Goal: Task Accomplishment & Management: Manage account settings

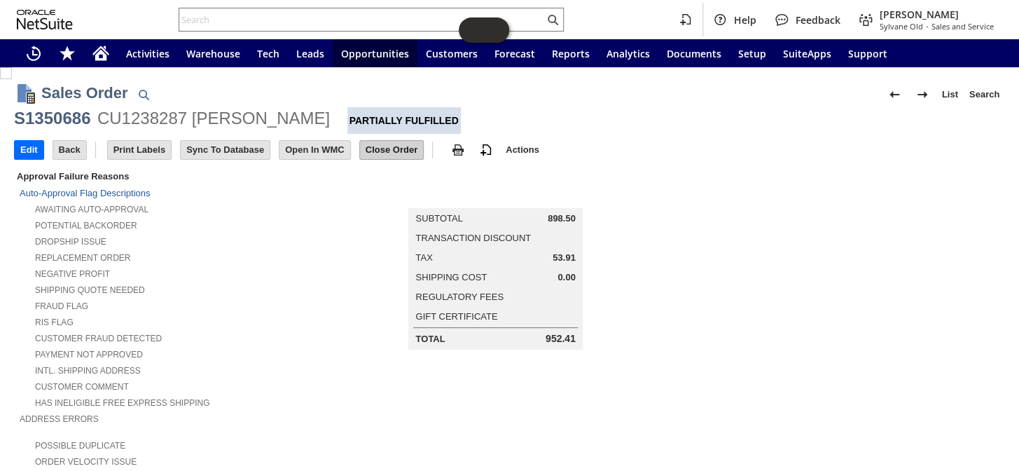
click at [404, 152] on input "Close Order" at bounding box center [391, 150] width 63 height 18
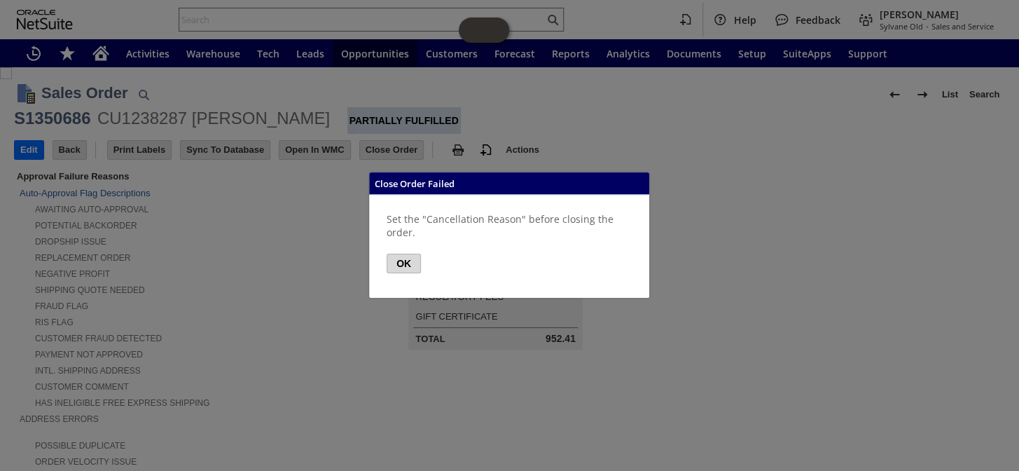
click at [405, 261] on button "OK" at bounding box center [404, 264] width 34 height 20
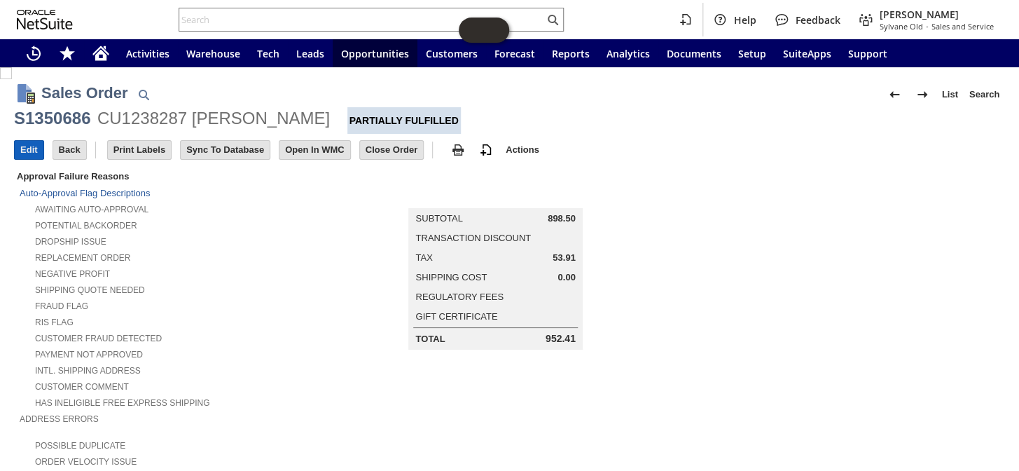
click at [32, 156] on input "Edit" at bounding box center [29, 150] width 29 height 18
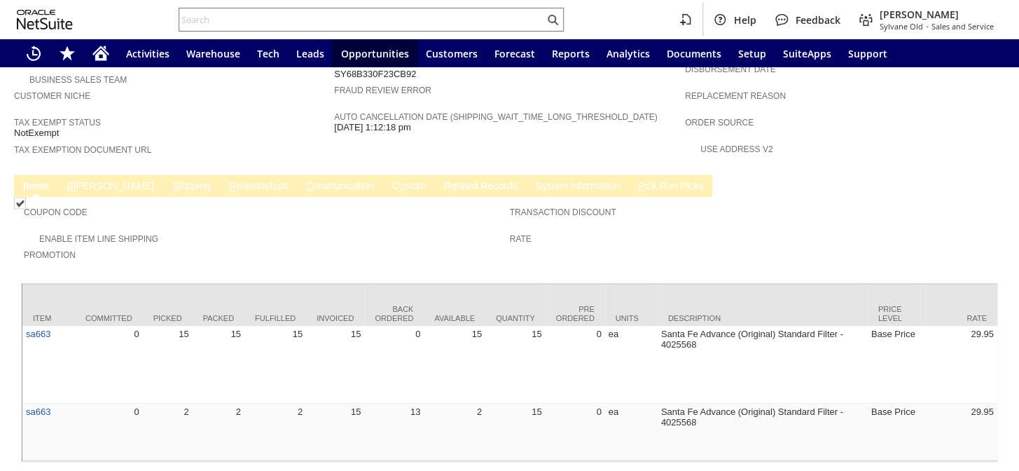
click at [441, 180] on link "R e lated Records" at bounding box center [481, 186] width 80 height 13
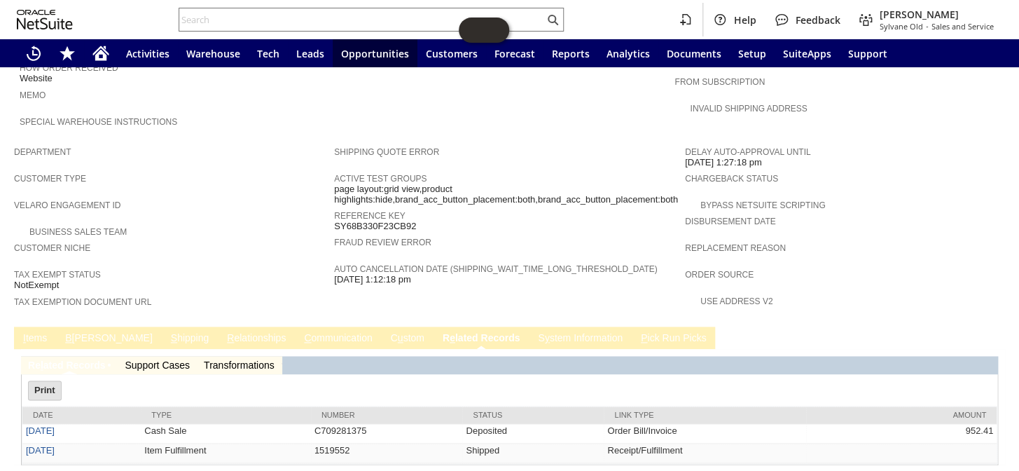
click at [20, 332] on link "I tems" at bounding box center [35, 338] width 31 height 13
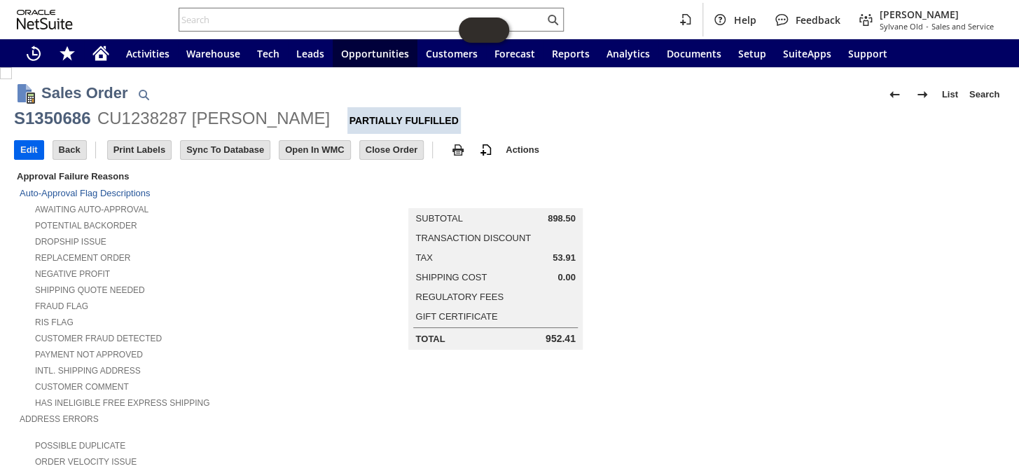
click at [33, 157] on input "Edit" at bounding box center [29, 150] width 29 height 18
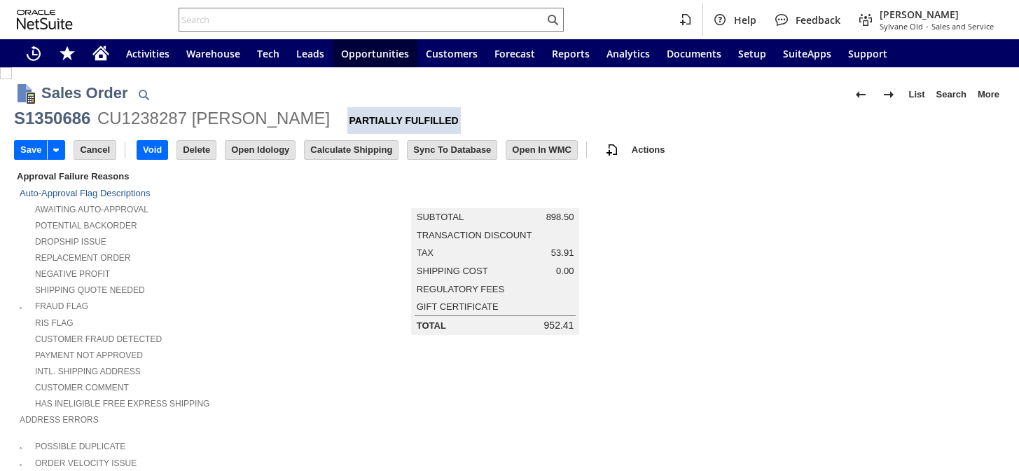
type input "Add"
type input "Copy Previous"
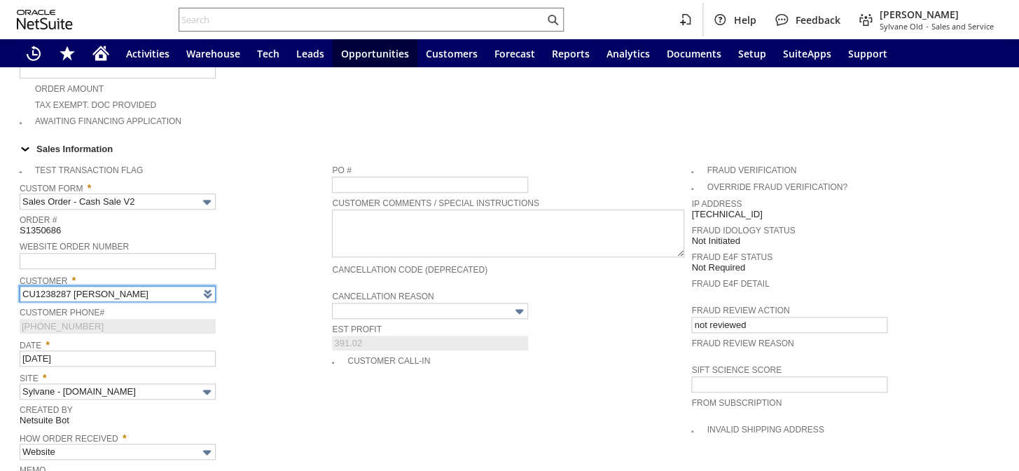
type input "Intelligent Recommendations¹⁰"
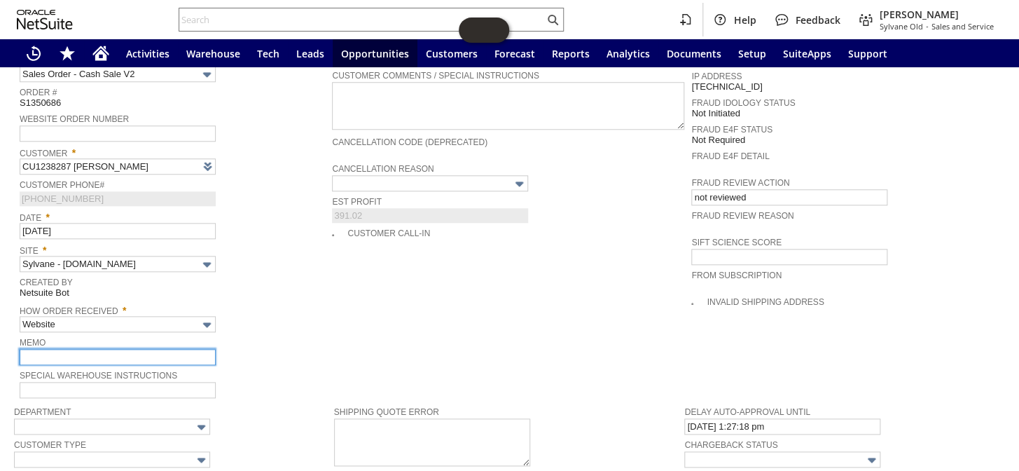
click at [75, 349] on input "text" at bounding box center [118, 357] width 196 height 16
type input "cusotmer wanted to be refuned for the back order ones"
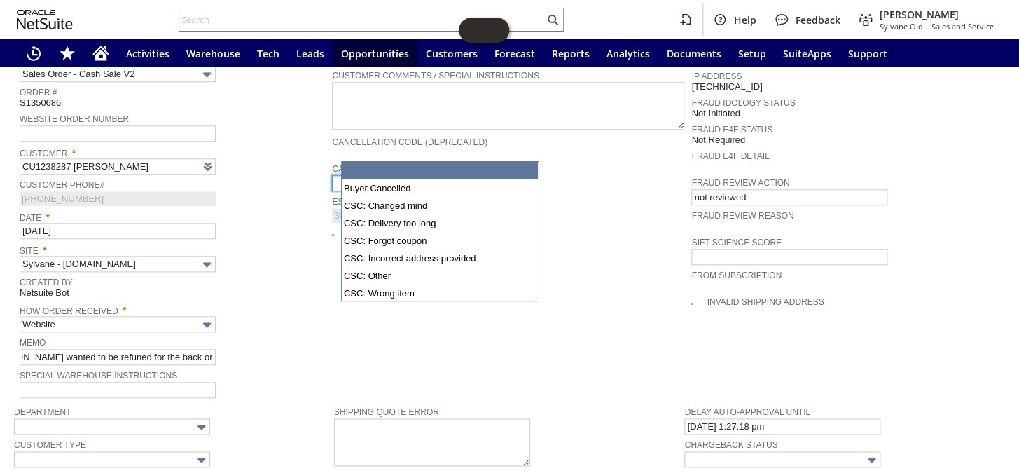
click at [398, 175] on input "text" at bounding box center [430, 183] width 196 height 16
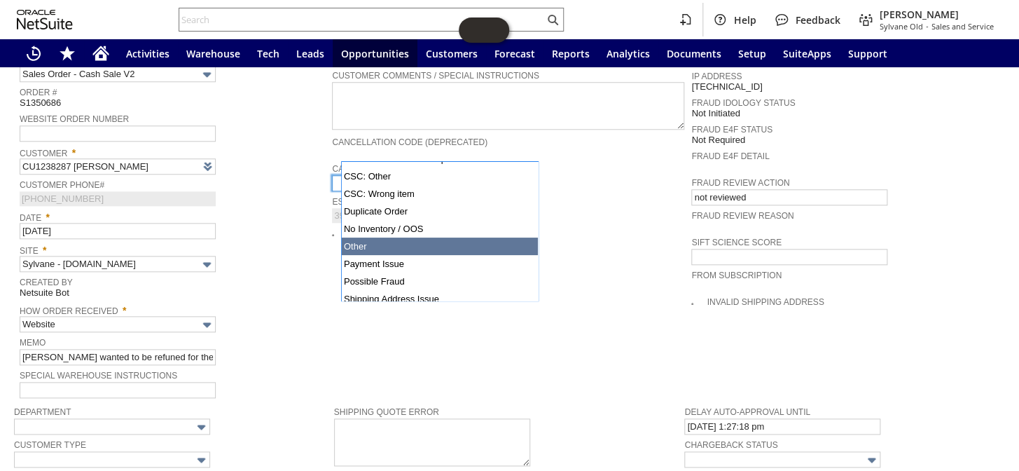
scroll to position [102, 0]
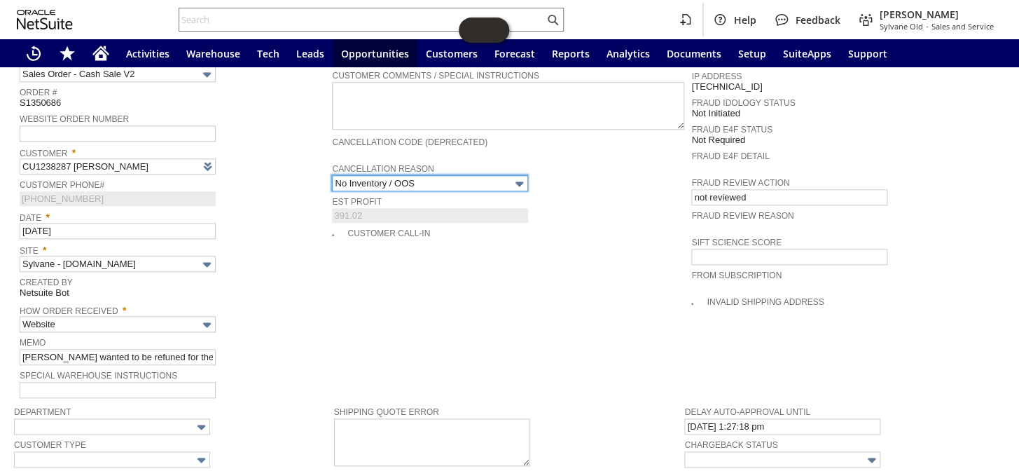
click at [450, 175] on input "No Inventory / OOS" at bounding box center [430, 183] width 196 height 16
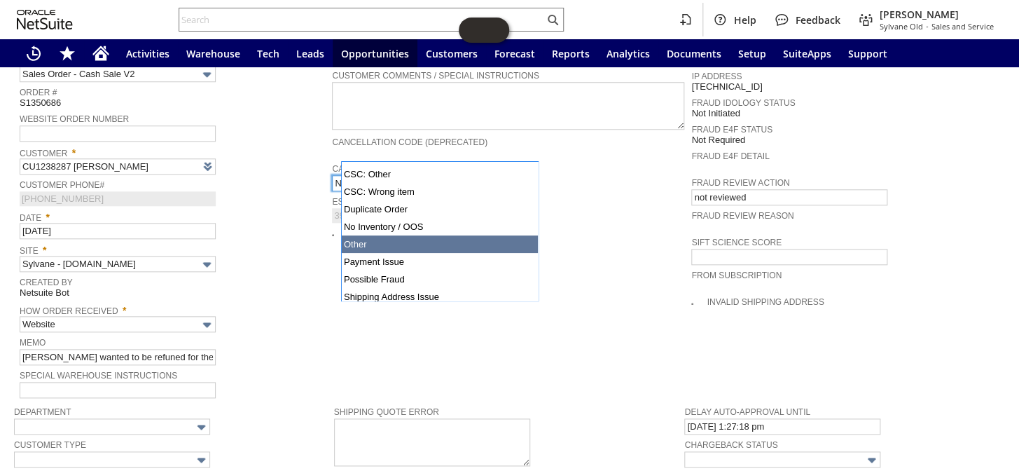
type input "Other"
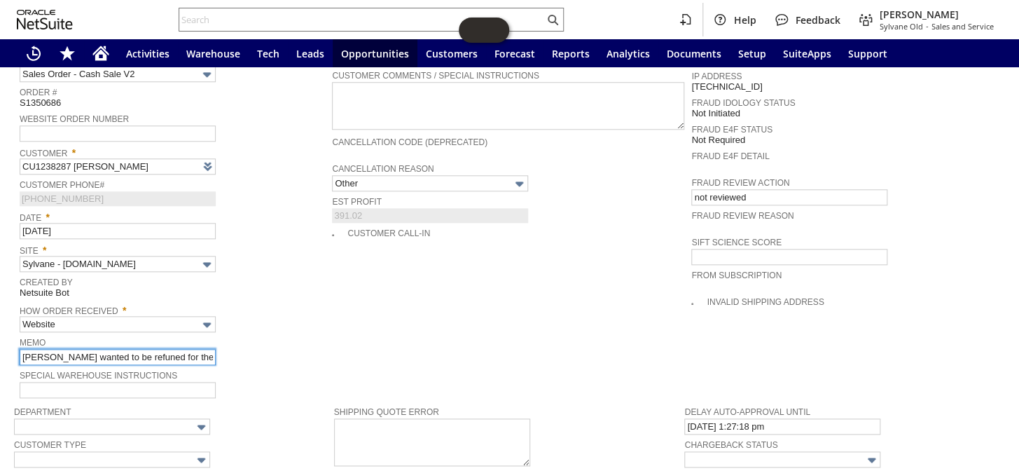
click at [209, 349] on input "cusotmer wanted to be refuned for the back order ones" at bounding box center [118, 357] width 196 height 16
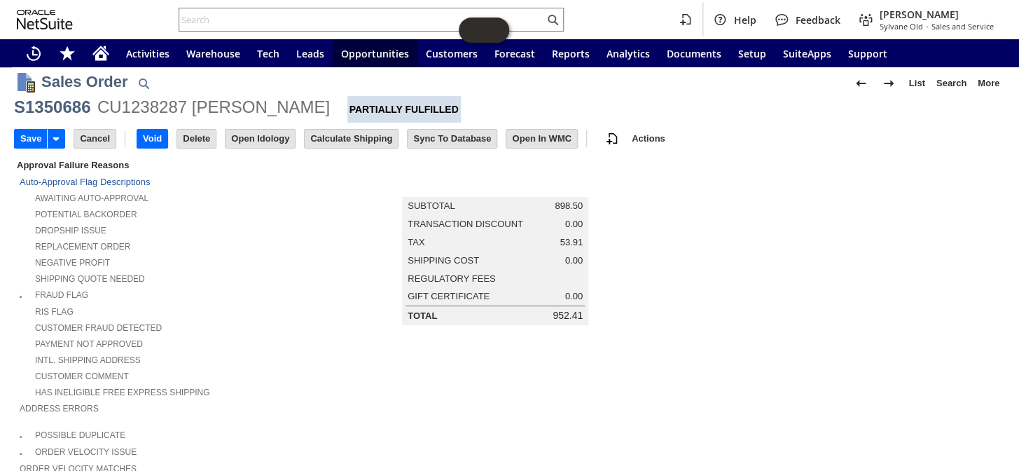
scroll to position [0, 0]
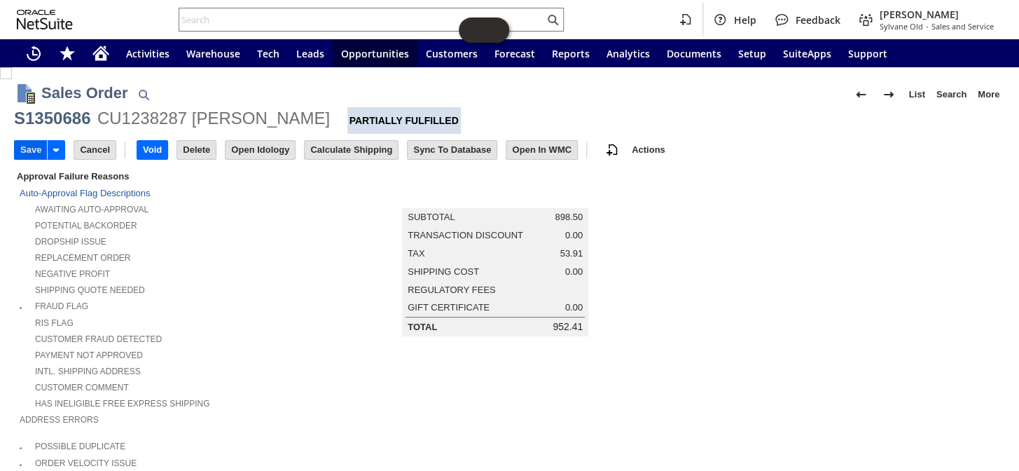
type input "cusotmer wanted to be refuned for the back order ones per John"
click at [29, 151] on input "Save" at bounding box center [31, 150] width 32 height 18
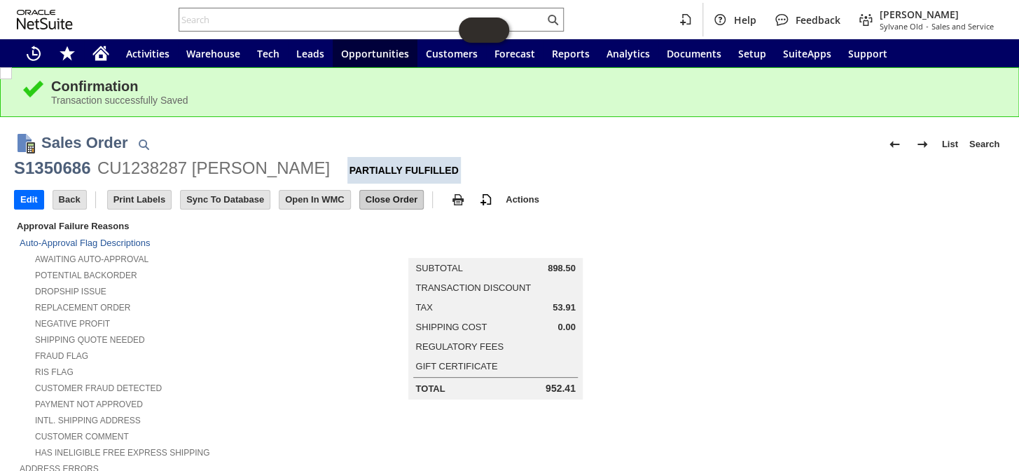
click at [402, 200] on input "Close Order" at bounding box center [391, 200] width 63 height 18
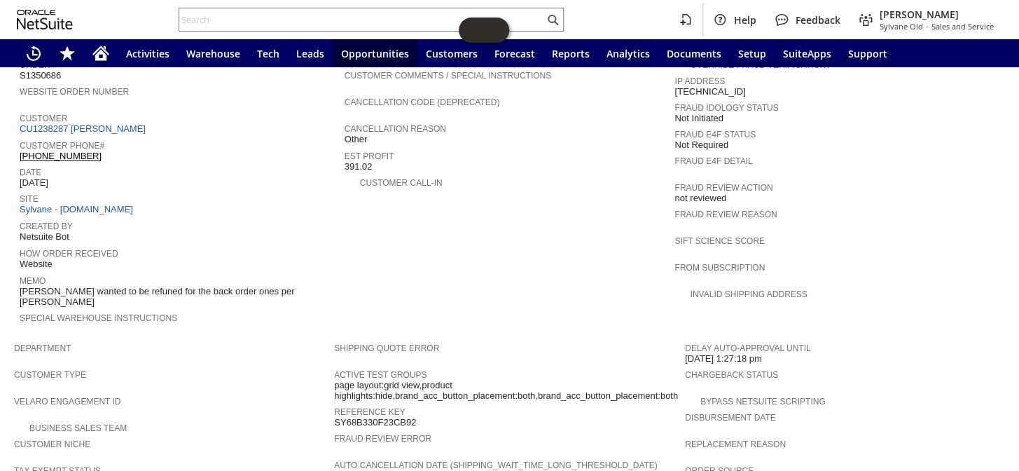
scroll to position [446, 0]
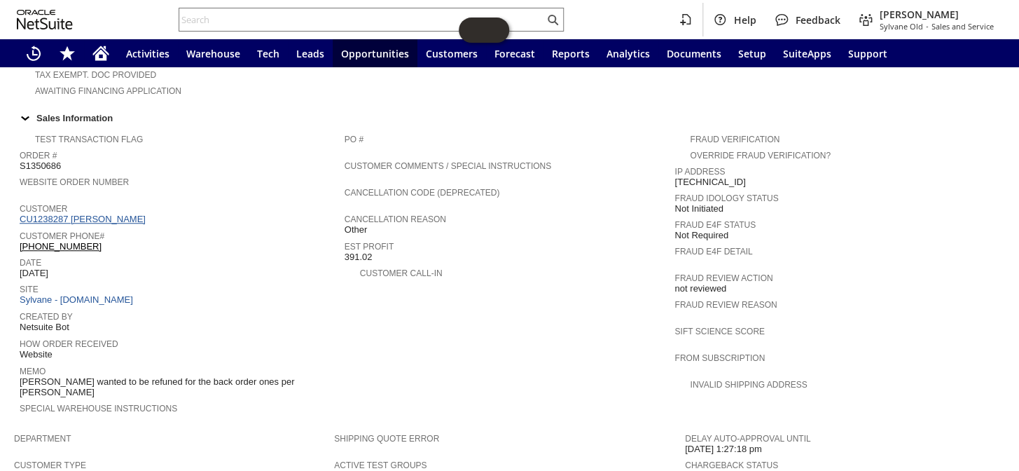
click at [99, 214] on link "CU1238287 [PERSON_NAME]" at bounding box center [85, 219] width 130 height 11
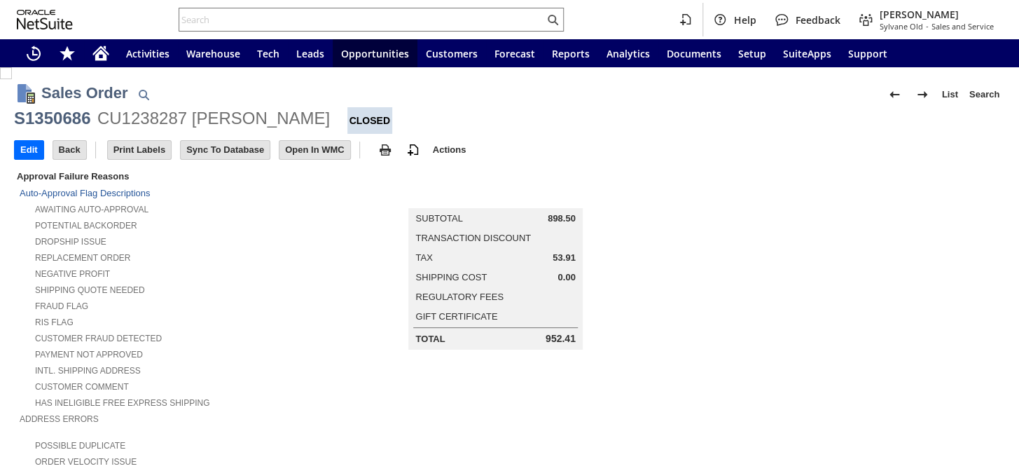
scroll to position [836, 0]
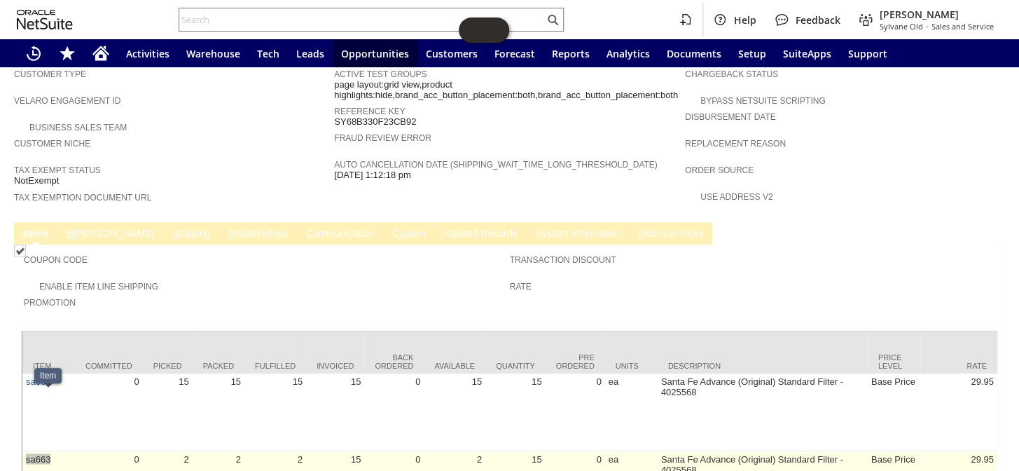
drag, startPoint x: 63, startPoint y: 395, endPoint x: 22, endPoint y: 395, distance: 40.6
click at [22, 451] on td "sa663" at bounding box center [48, 479] width 53 height 57
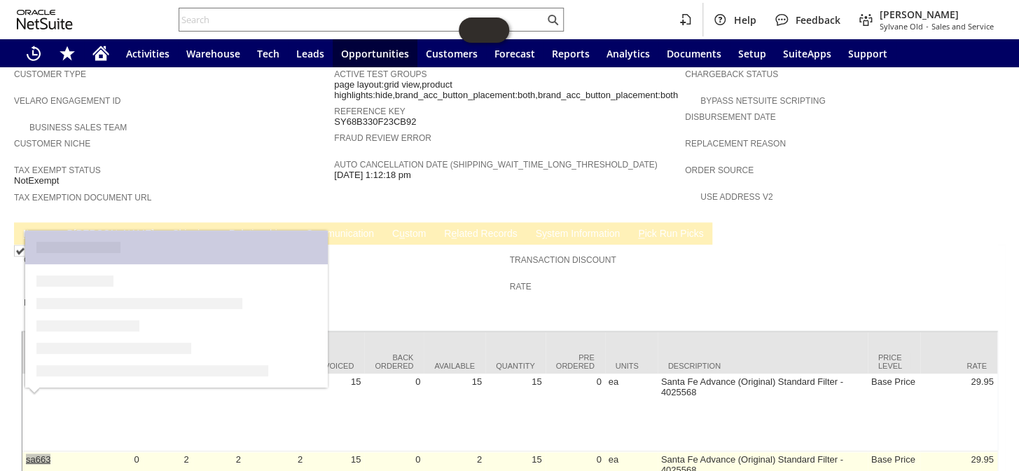
copy link "sa663"
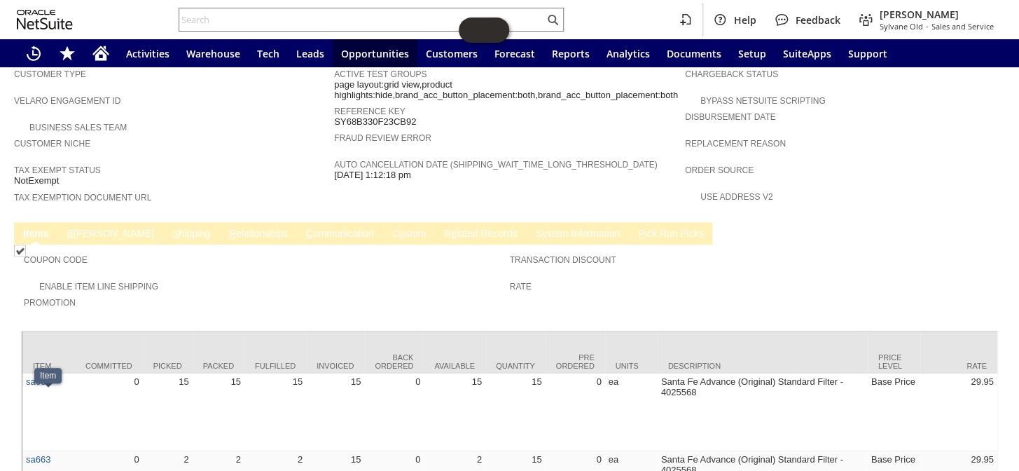
click at [458, 277] on div "Enable Item Line Shipping" at bounding box center [267, 284] width 486 height 15
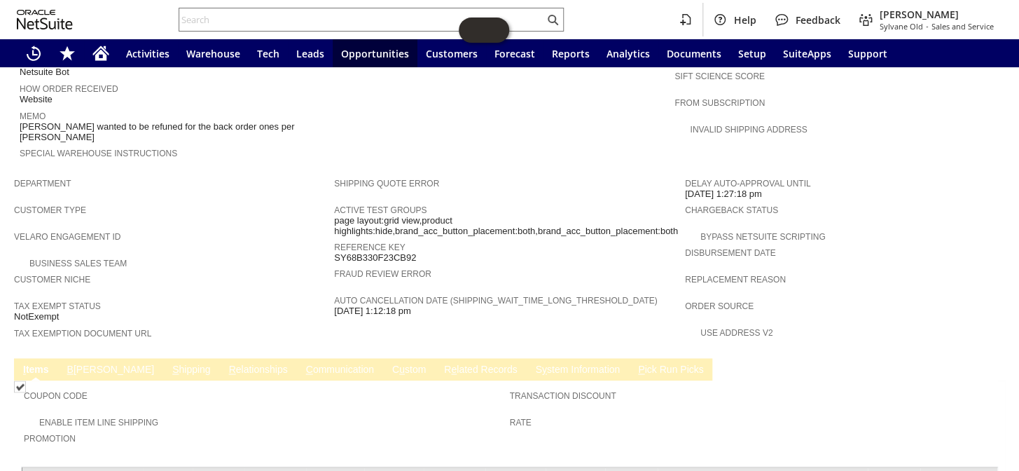
scroll to position [874, 0]
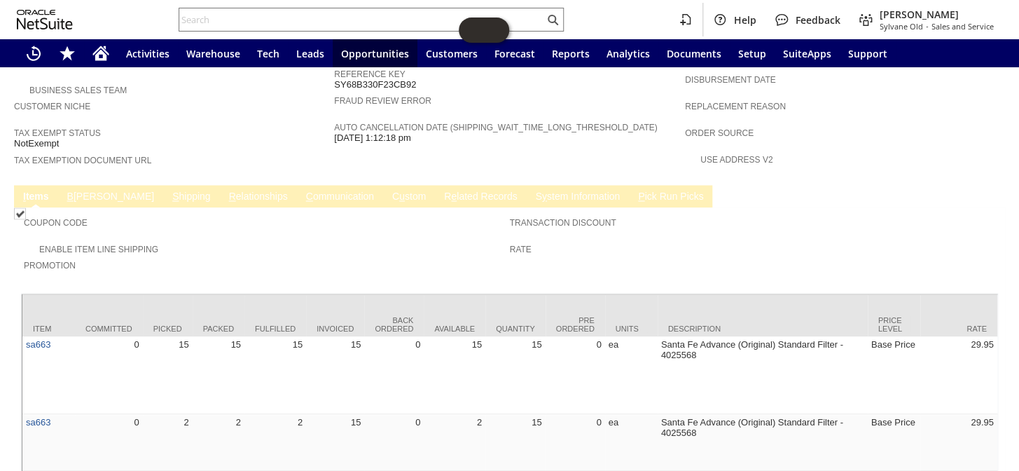
click at [441, 191] on link "R e lated Records" at bounding box center [481, 197] width 80 height 13
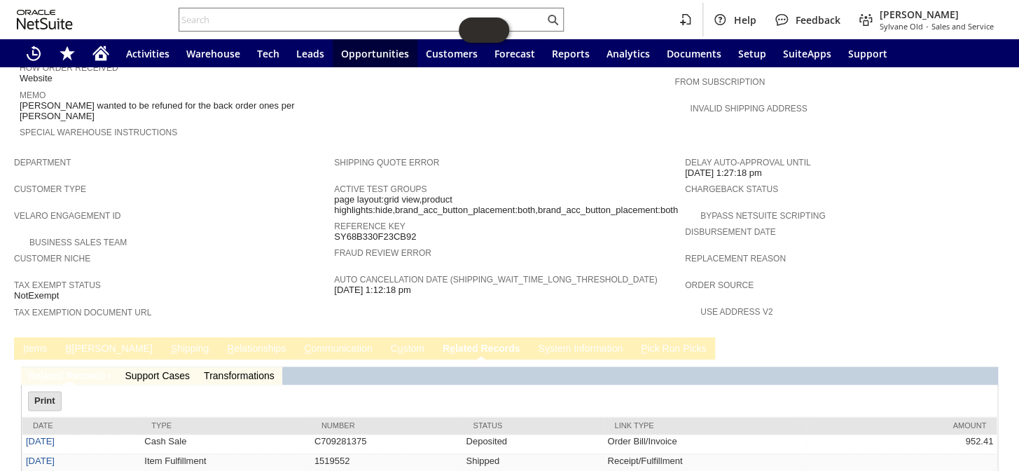
scroll to position [0, 0]
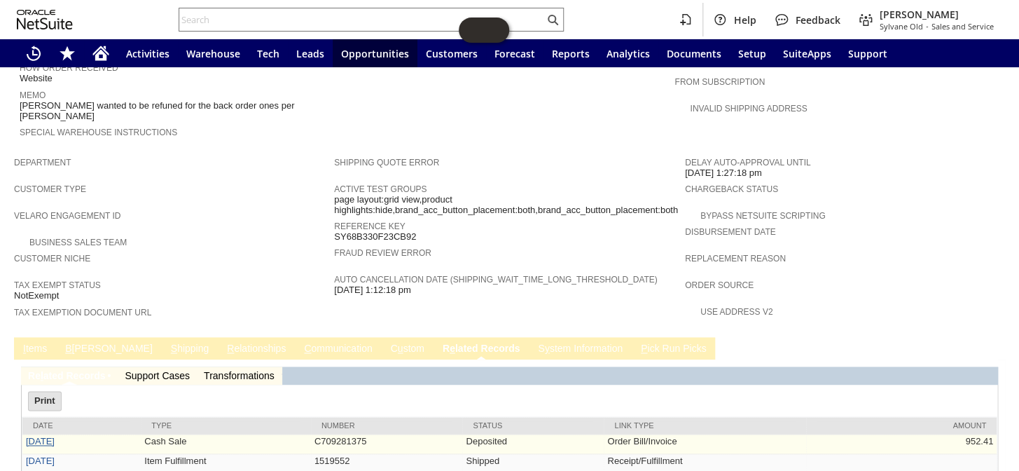
click at [50, 436] on link "[DATE]" at bounding box center [40, 441] width 29 height 11
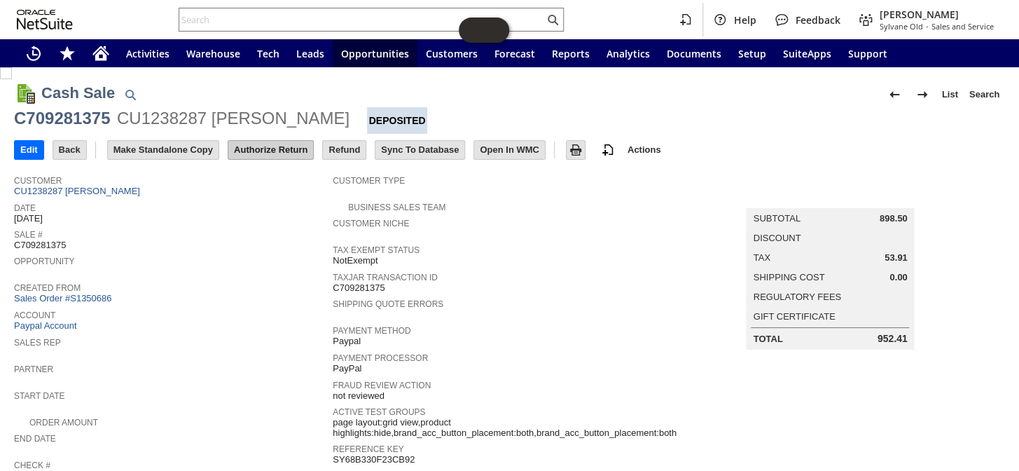
click at [259, 150] on input "Authorize Return" at bounding box center [270, 150] width 85 height 18
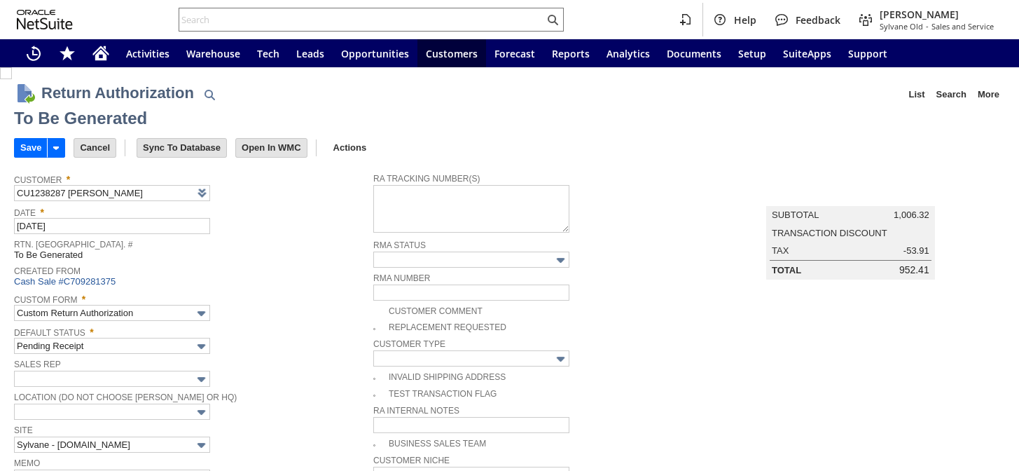
type input "Add"
type input "Copy Previous"
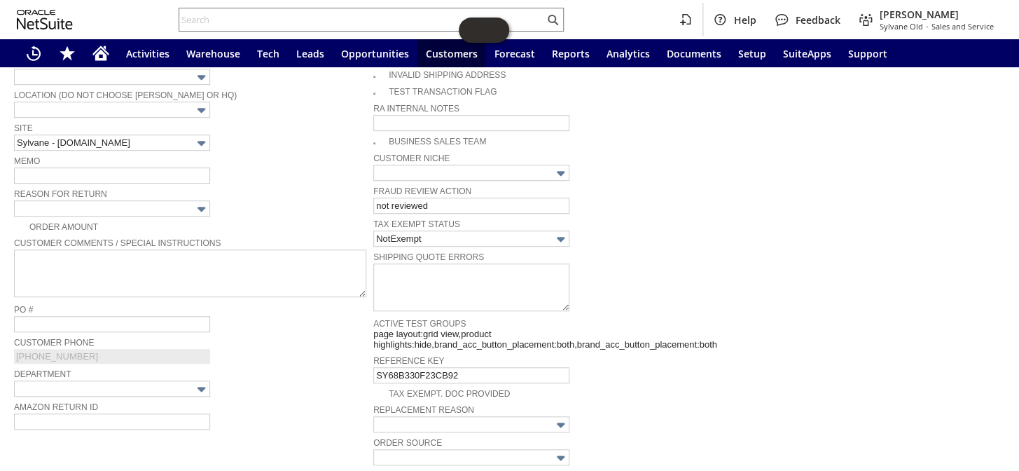
scroll to position [209, 0]
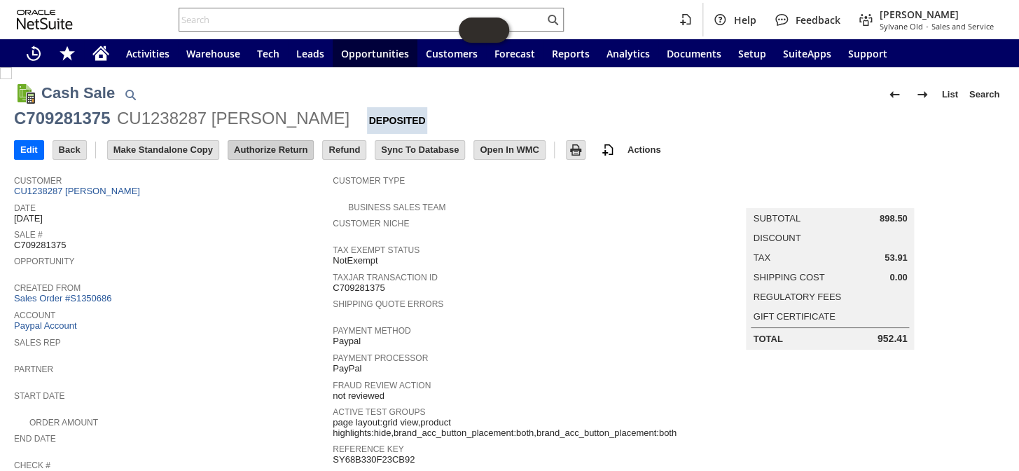
click at [278, 146] on input "Authorize Return" at bounding box center [270, 150] width 85 height 18
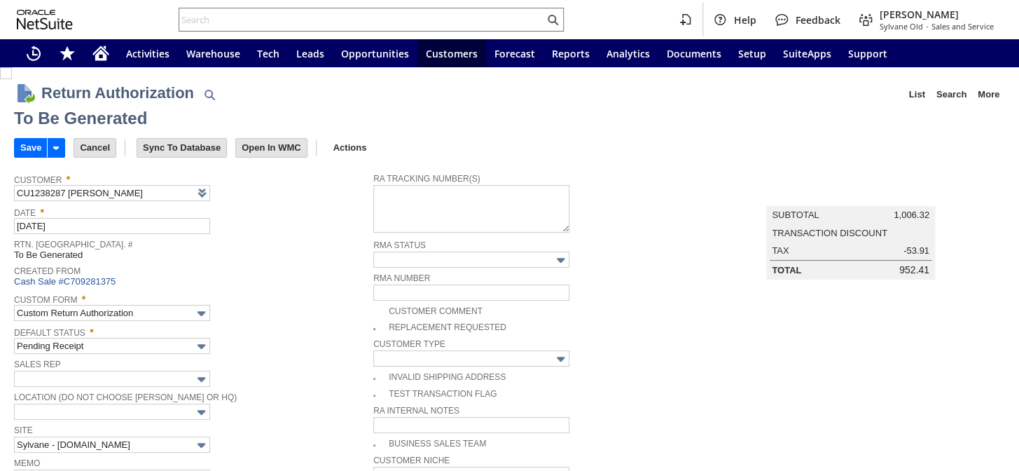
scroll to position [614, 0]
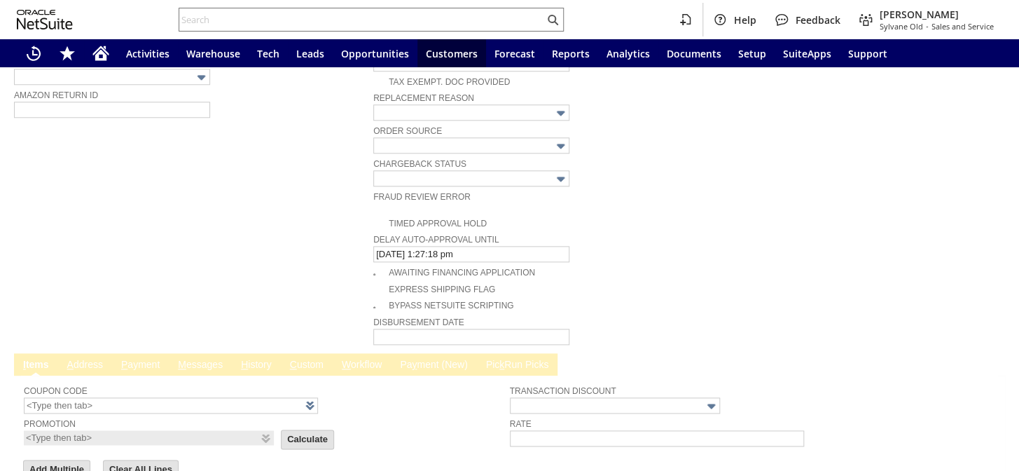
type input "Add"
type input "Copy Previous"
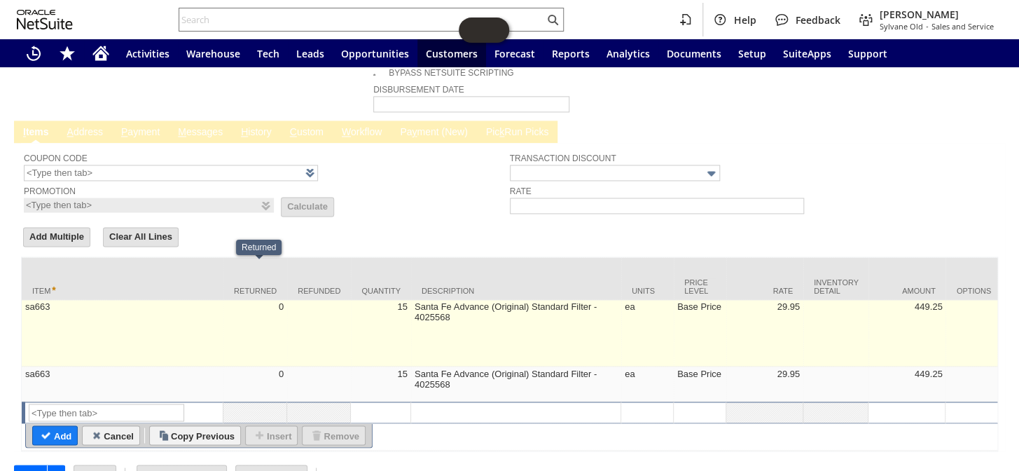
click at [244, 300] on td "0" at bounding box center [255, 333] width 64 height 67
type input "sa663"
type input "OK"
type input "Make Copy"
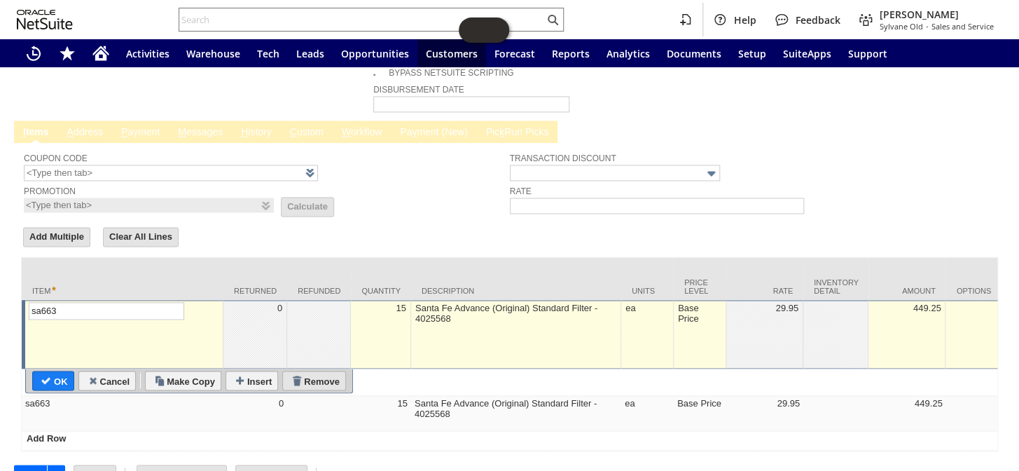
click at [310, 371] on input "Remove" at bounding box center [314, 380] width 62 height 18
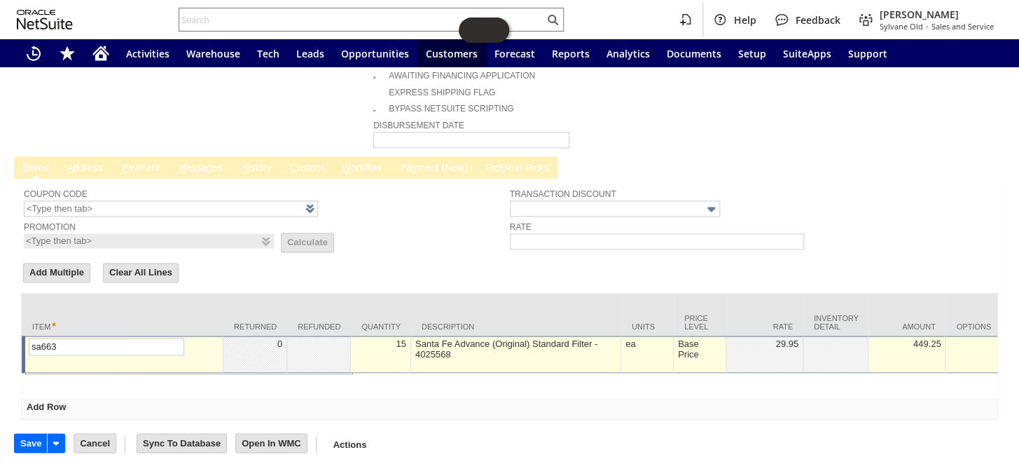
scroll to position [782, 0]
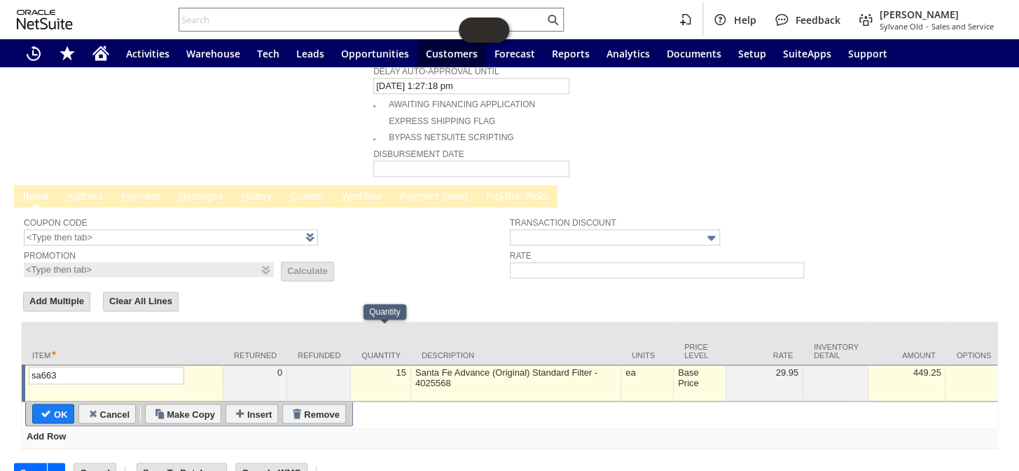
click at [392, 366] on div "15" at bounding box center [380, 372] width 53 height 12
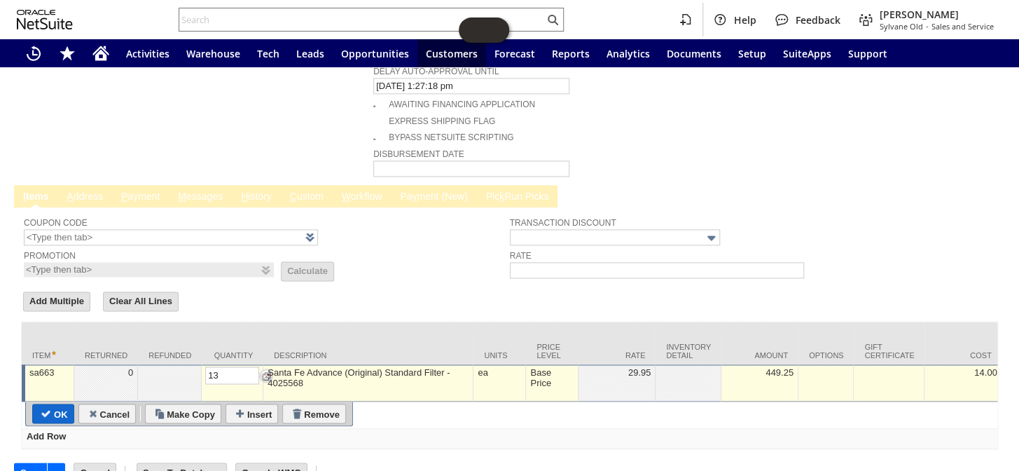
type input "13"
click at [59, 404] on input "OK" at bounding box center [53, 413] width 41 height 18
type input "Add"
type input "Copy Previous"
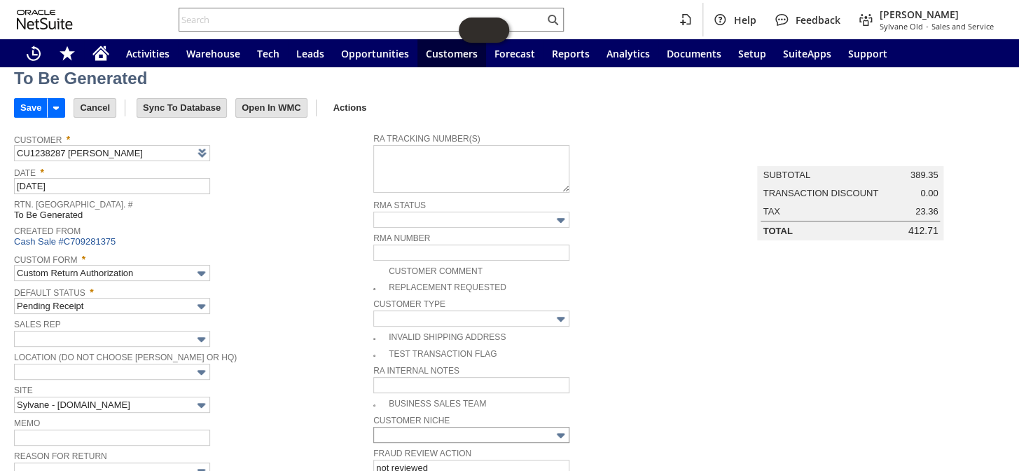
scroll to position [18, 0]
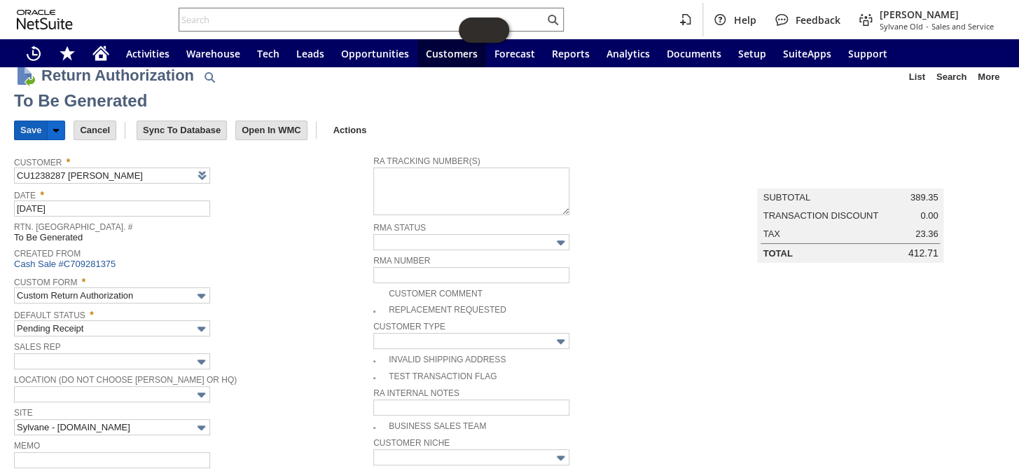
click at [20, 130] on input "Save" at bounding box center [31, 130] width 32 height 18
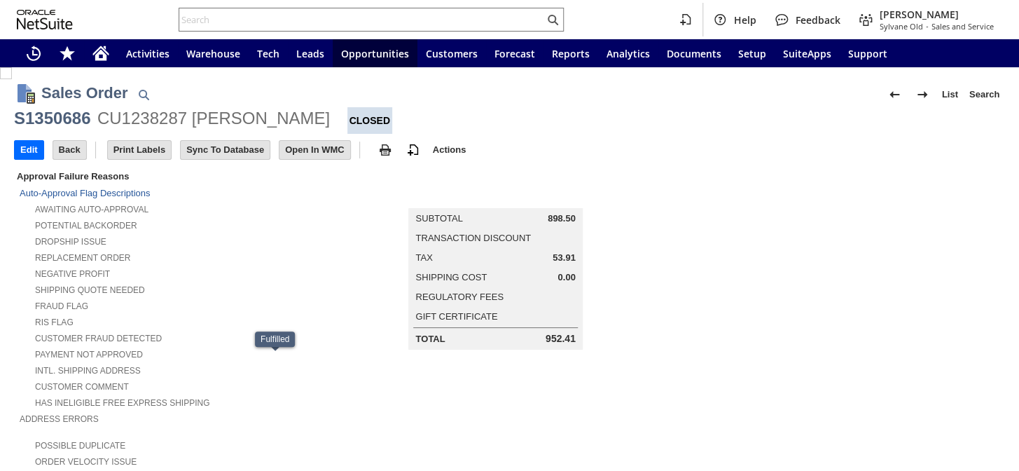
scroll to position [874, 0]
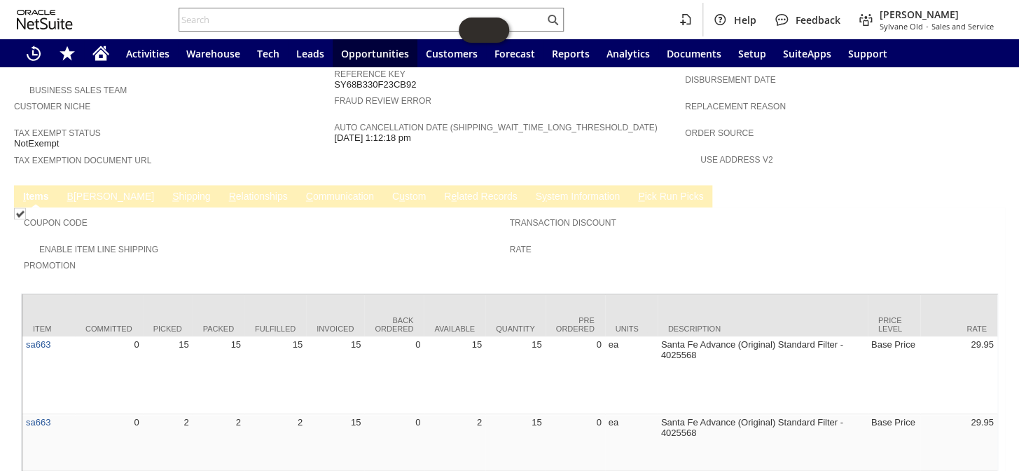
click at [441, 191] on link "R e lated Records" at bounding box center [481, 197] width 80 height 13
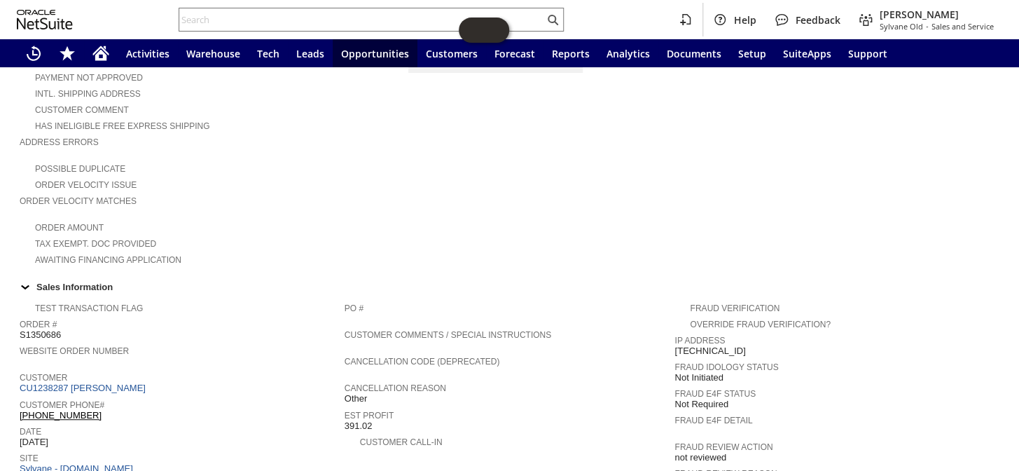
scroll to position [276, 0]
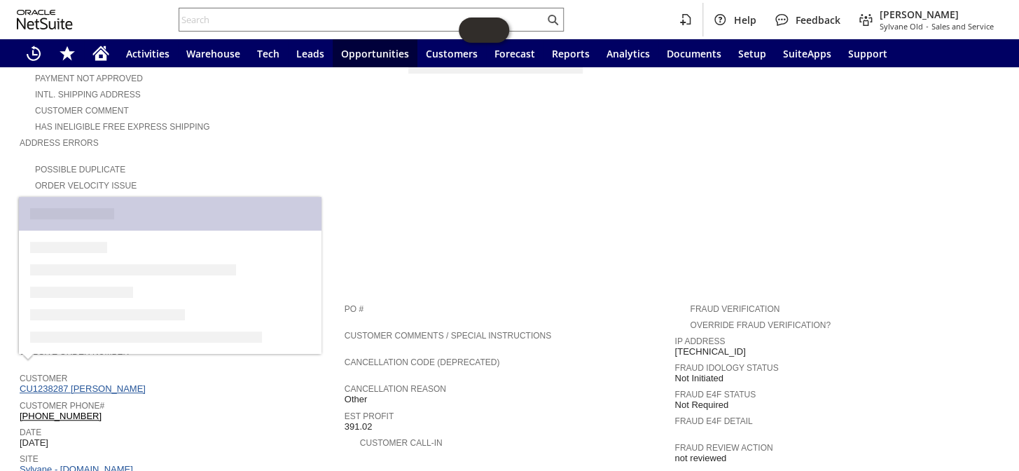
click at [98, 383] on link "CU1238287 Henry Derbes" at bounding box center [85, 388] width 130 height 11
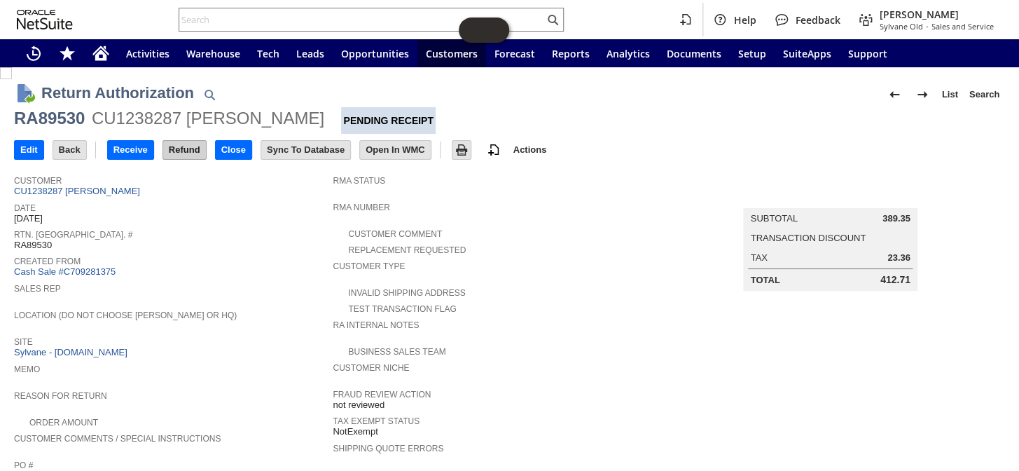
click at [174, 152] on input "Refund" at bounding box center [184, 150] width 43 height 18
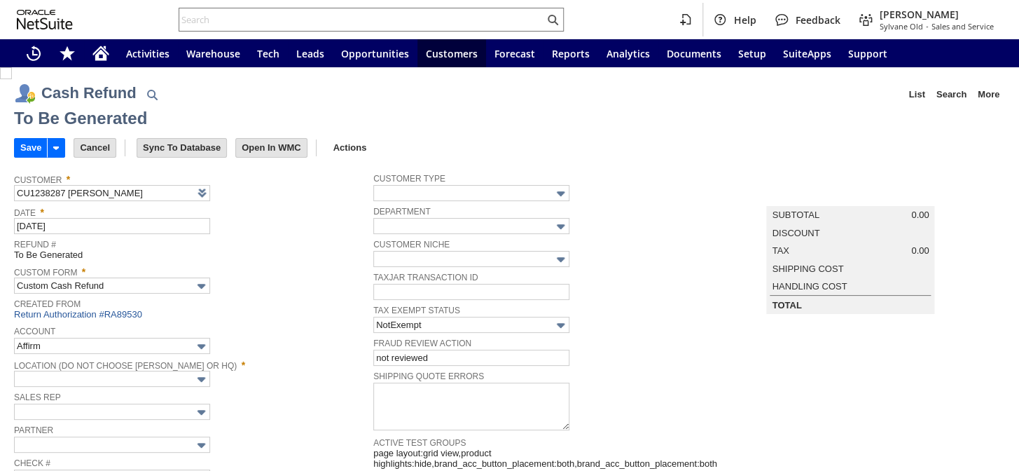
type input "Paypal Account"
type input "Headquarters : Head...s : Pending Testing"
type input "Add"
type input "Copy Previous"
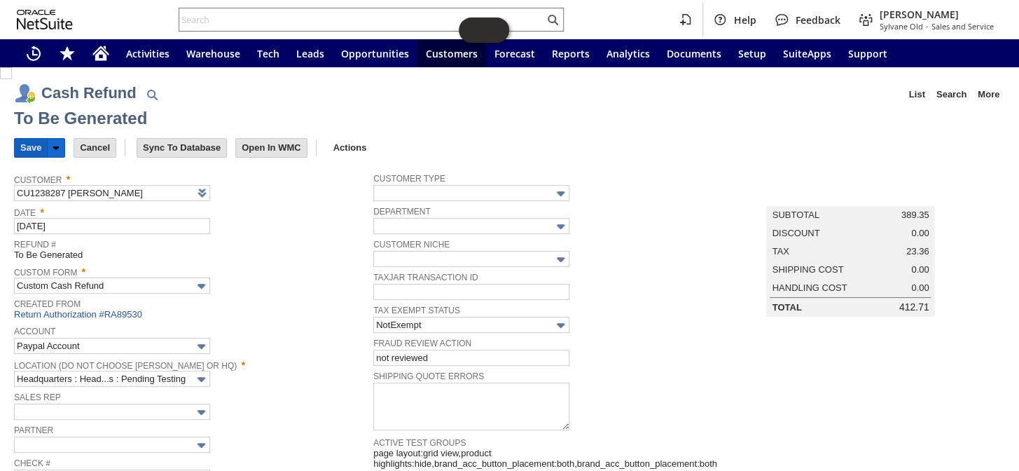
click at [27, 150] on input "Save" at bounding box center [31, 148] width 32 height 18
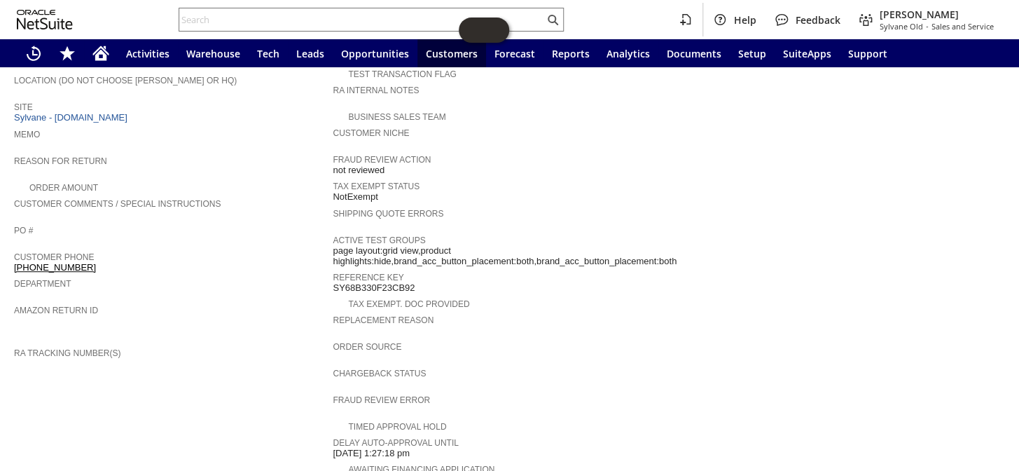
scroll to position [446, 0]
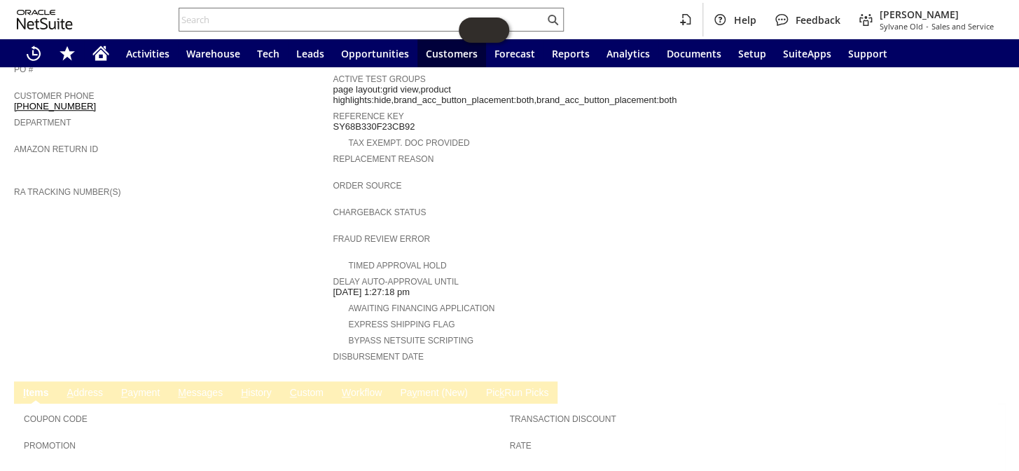
click at [309, 387] on link "C ustom" at bounding box center [307, 393] width 41 height 13
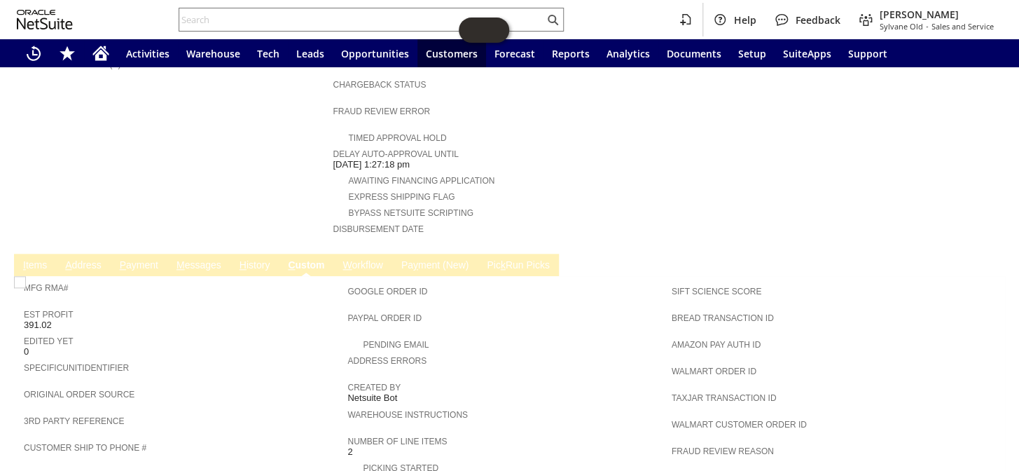
scroll to position [0, 0]
click at [207, 259] on link "M essages" at bounding box center [199, 265] width 52 height 13
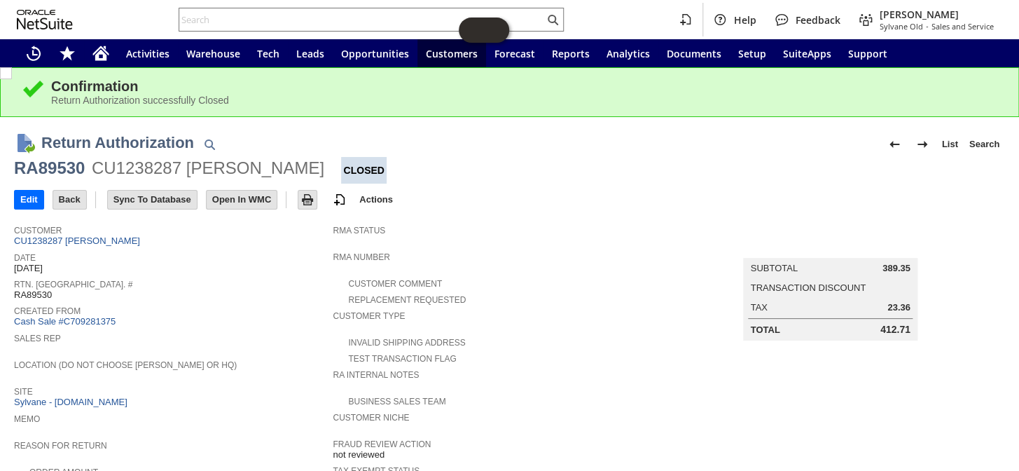
drag, startPoint x: 864, startPoint y: 328, endPoint x: 902, endPoint y: 333, distance: 38.2
click at [902, 333] on td "Total 412.71" at bounding box center [830, 329] width 171 height 19
copy div "412.71"
click at [286, 20] on input "text" at bounding box center [361, 19] width 365 height 17
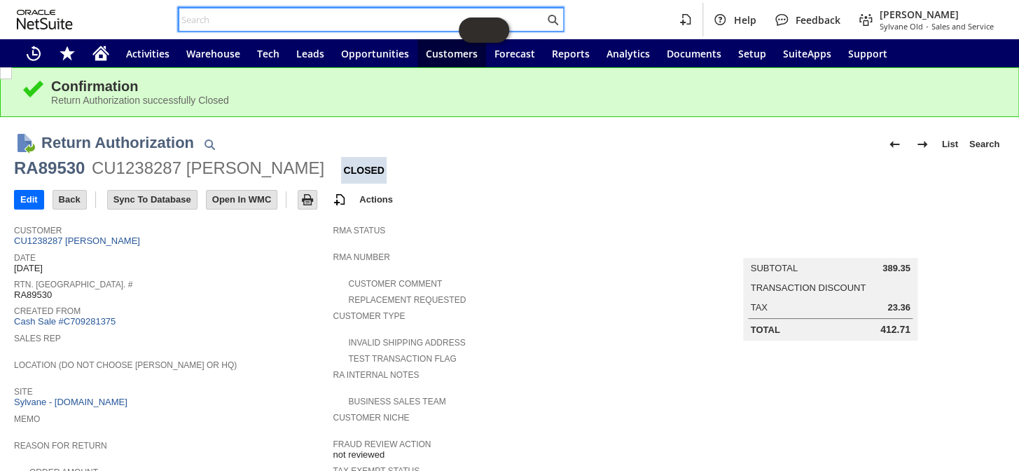
paste input "RA89514"
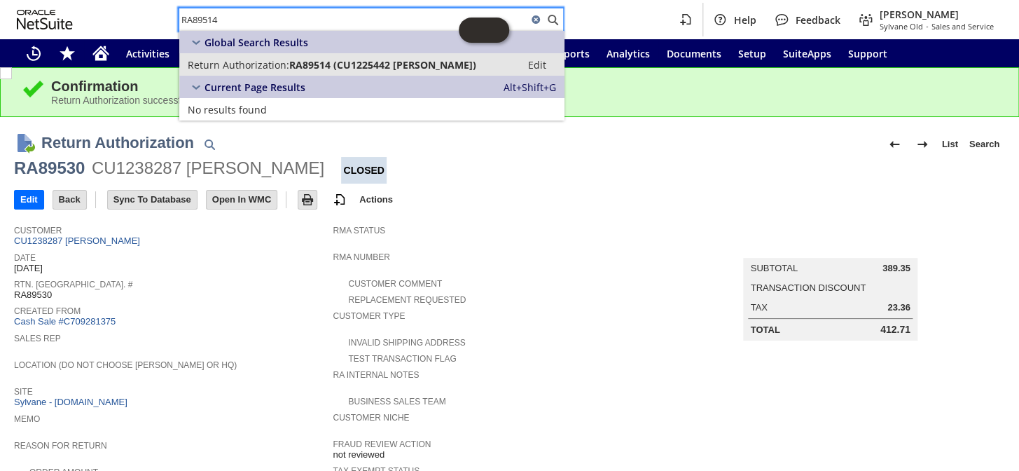
type input "RA89514"
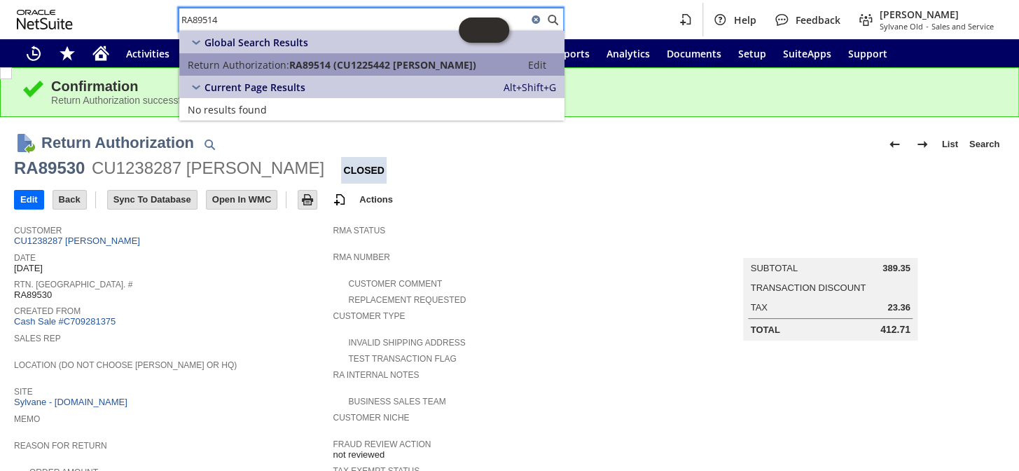
click at [310, 62] on span "RA89514 (CU1225442 Arturo Lopez)" at bounding box center [382, 64] width 187 height 13
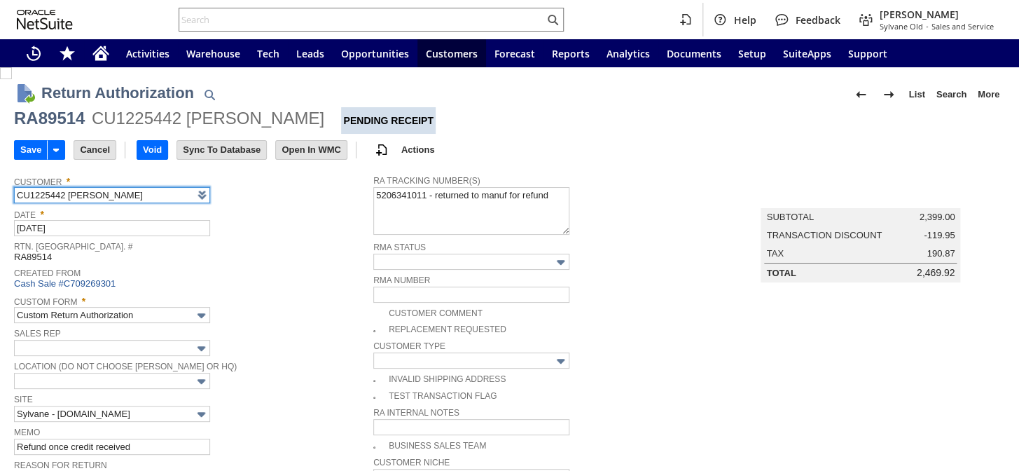
scroll to position [127, 0]
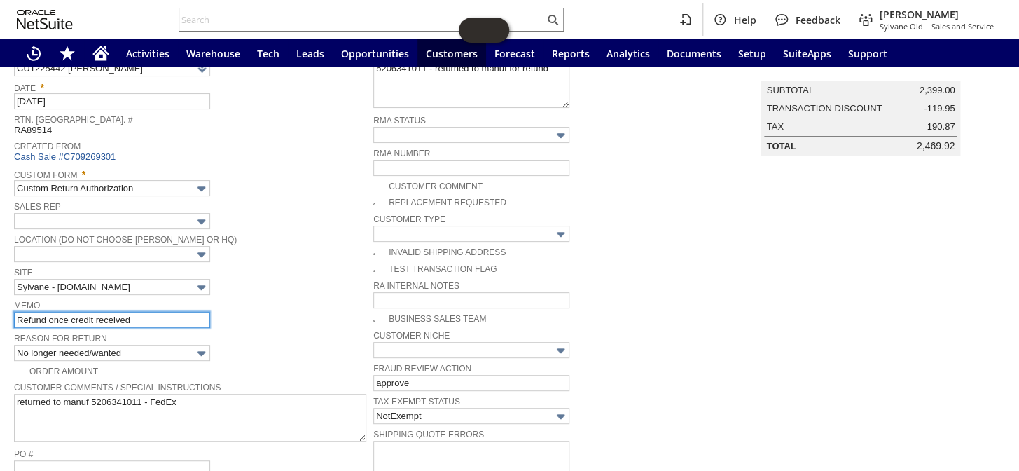
click at [160, 312] on input "Refund once credit received" at bounding box center [112, 320] width 196 height 16
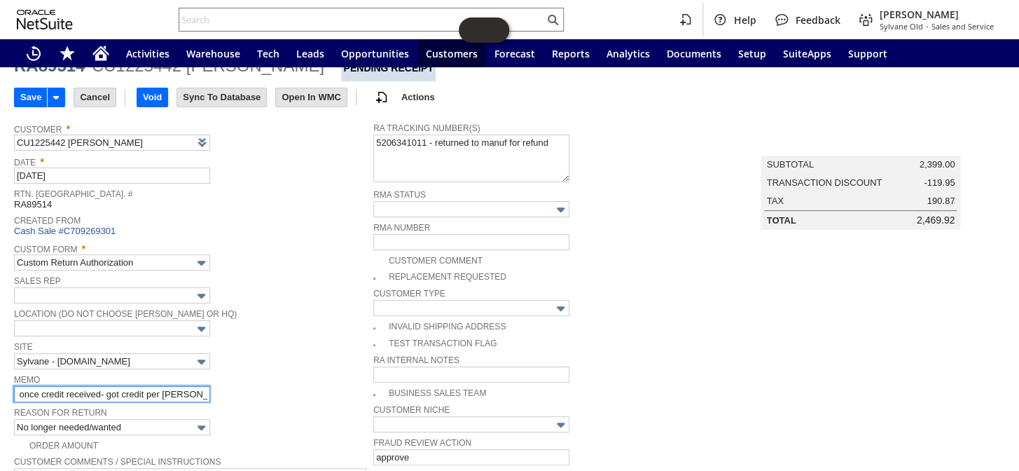
scroll to position [0, 0]
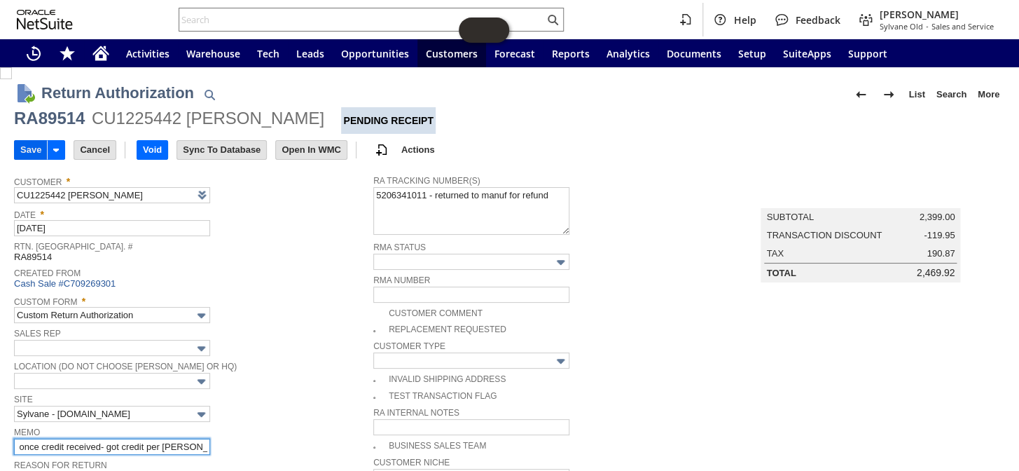
type input "Refund once credit received- got credit per [PERSON_NAME]- 9/5"
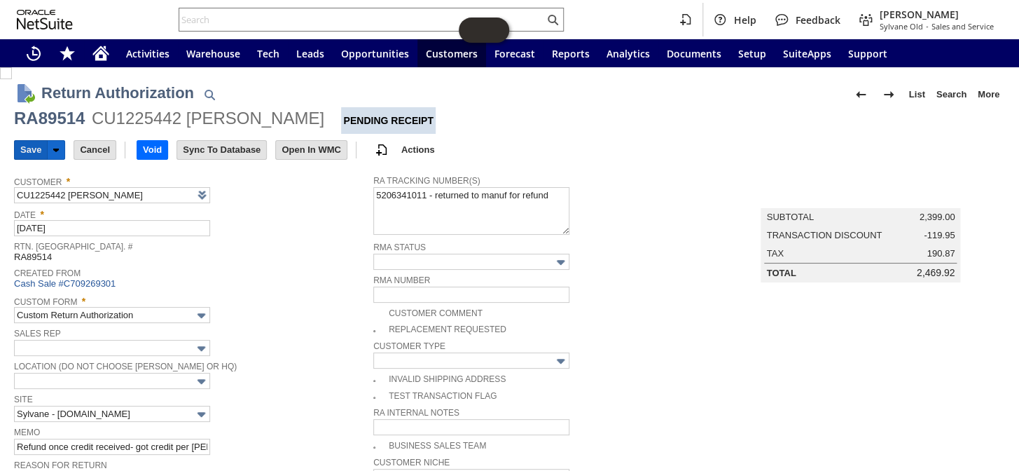
click at [23, 144] on input "Save" at bounding box center [31, 150] width 32 height 18
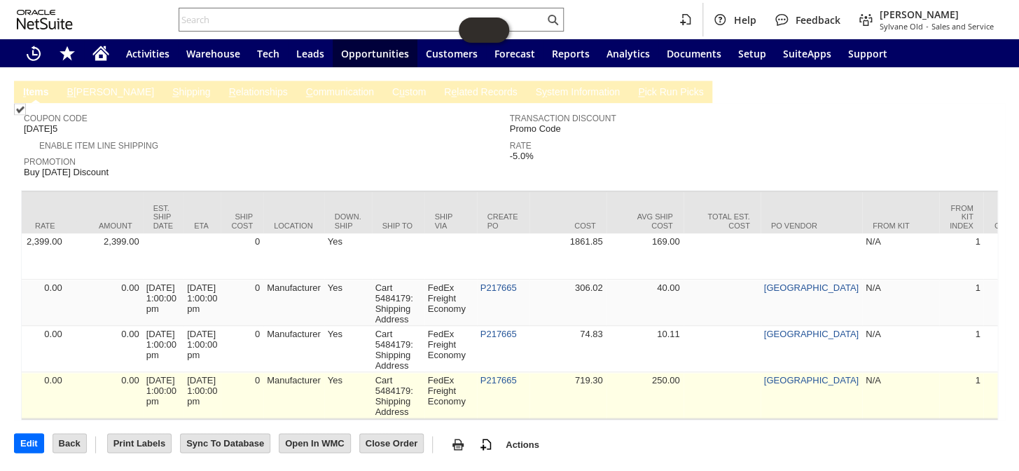
scroll to position [0, 944]
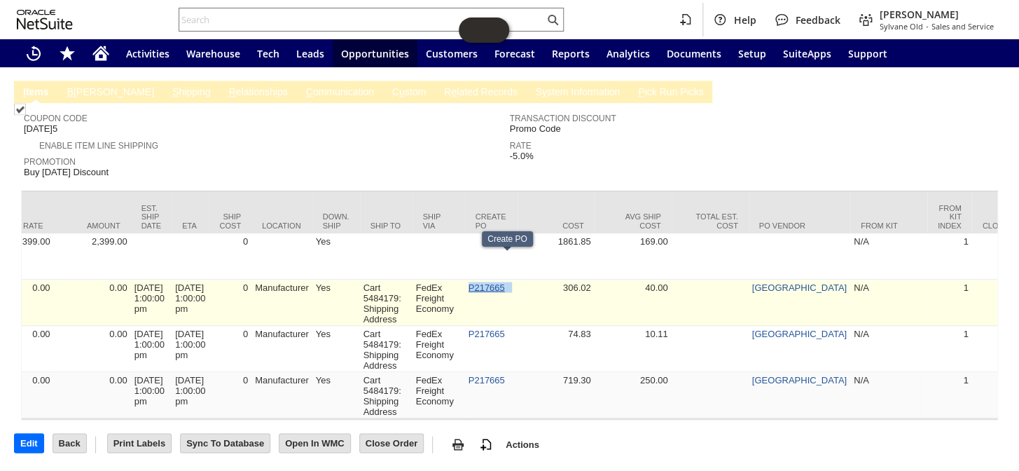
drag, startPoint x: 531, startPoint y: 258, endPoint x: 484, endPoint y: 260, distance: 47.0
click at [484, 280] on td "P217665" at bounding box center [491, 303] width 53 height 46
copy td "P217665"
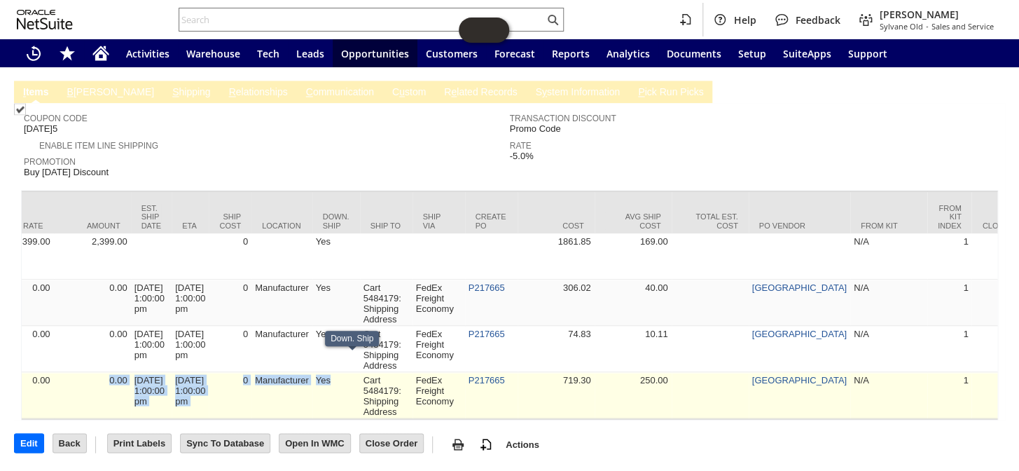
drag, startPoint x: 350, startPoint y: 407, endPoint x: 67, endPoint y: 354, distance: 288.0
click at [67, 372] on tr "sv13902 0 1 1 1 1 1 1 0 Senville Aura 28,000 Outdoor Unit SENA-28HF-MOA Custom …" at bounding box center [909, 395] width 3661 height 46
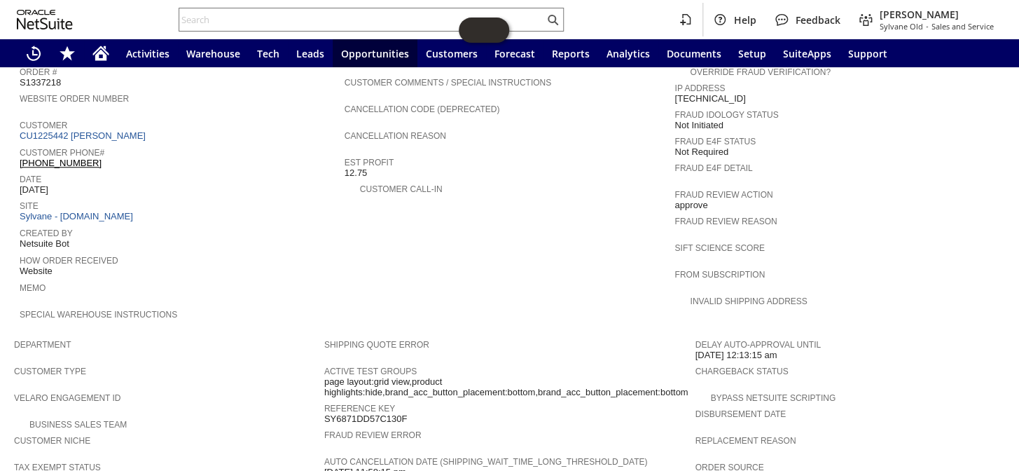
scroll to position [464, 0]
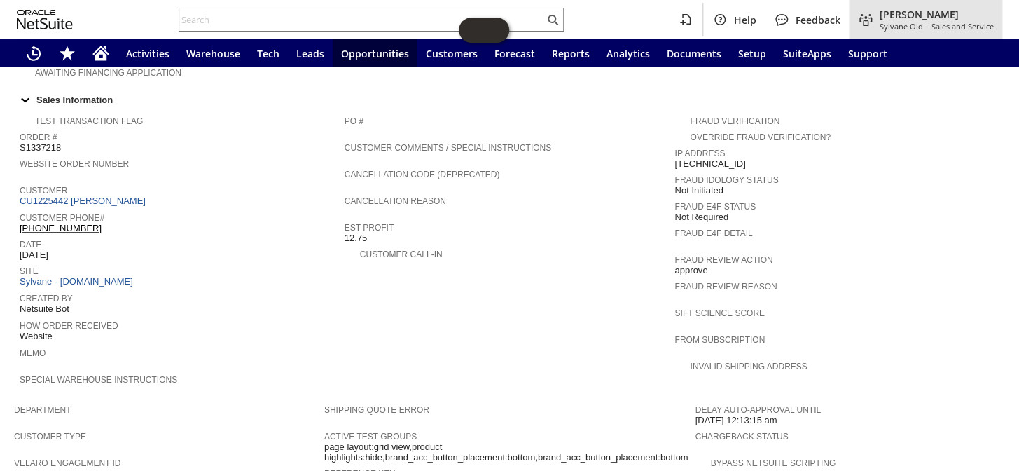
click at [908, 18] on span "[PERSON_NAME]" at bounding box center [937, 14] width 114 height 13
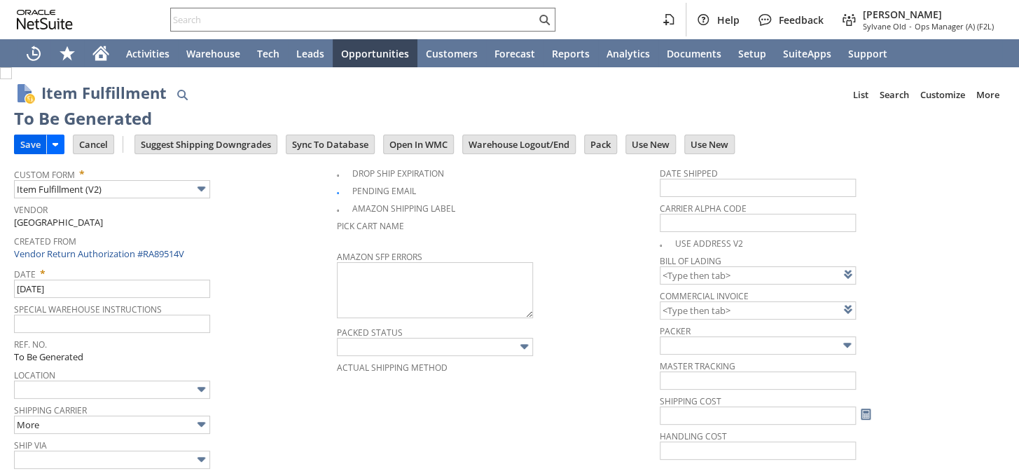
type input "0.00"
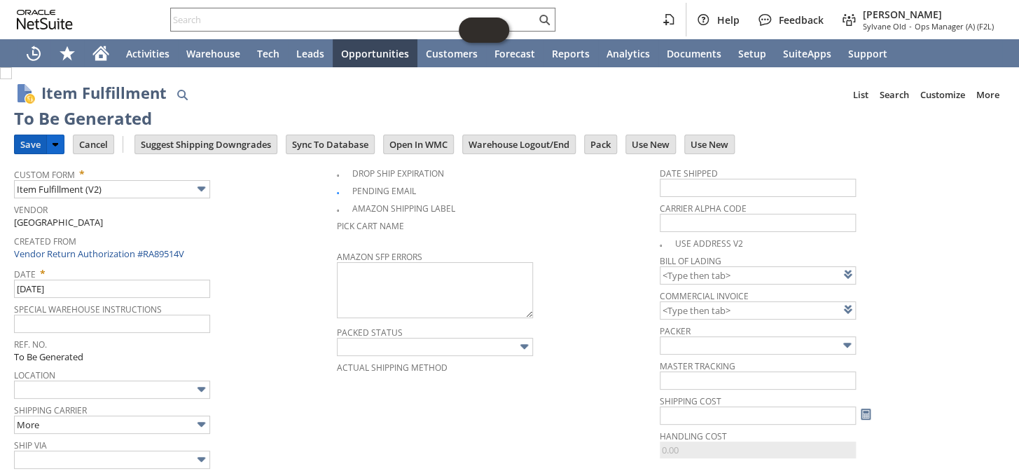
click at [20, 140] on input "Save" at bounding box center [31, 144] width 32 height 18
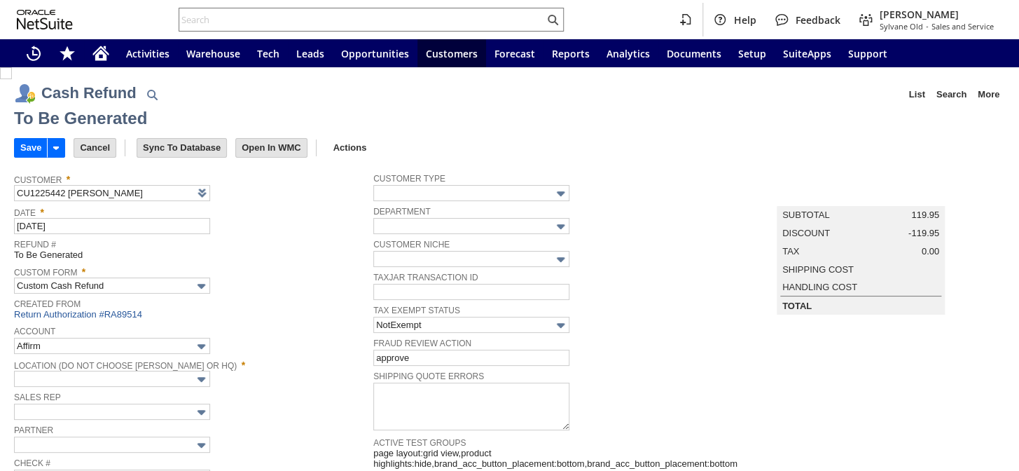
type input "Regions - Merchant 0414"
type input "Headquarters : Head...s : Pending Testing"
type input "Add"
type input "Copy Previous"
type input "[DATE]5"
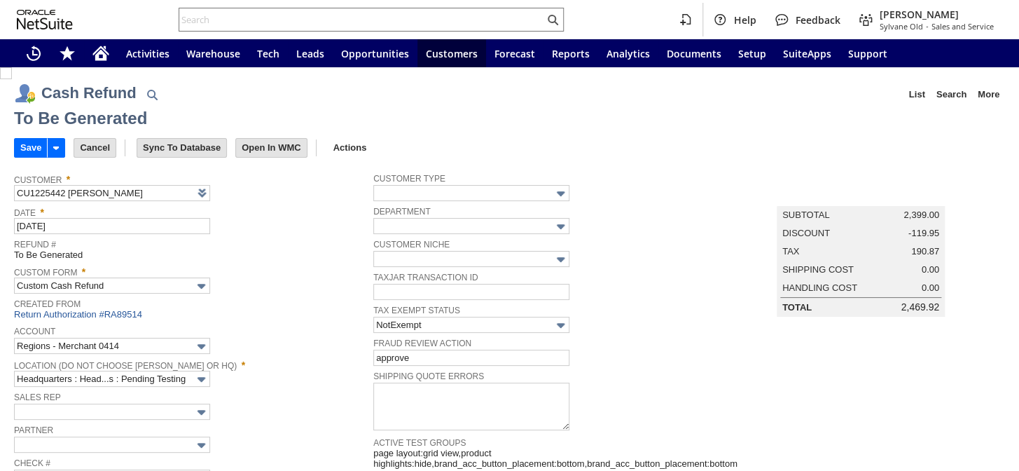
type input "Buy [DATE] Discount"
type input "-5.0%"
click at [29, 147] on input "Save" at bounding box center [31, 148] width 32 height 18
